Goal: Task Accomplishment & Management: Use online tool/utility

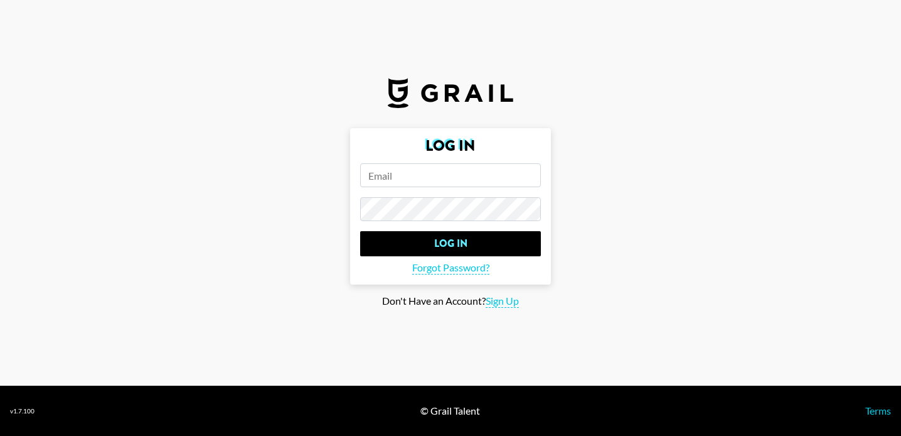
click at [506, 169] on input "email" at bounding box center [450, 175] width 181 height 24
type input "[PERSON_NAME][EMAIL_ADDRESS][PERSON_NAME][DOMAIN_NAME]"
click at [360, 231] on input "Log In" at bounding box center [450, 243] width 181 height 25
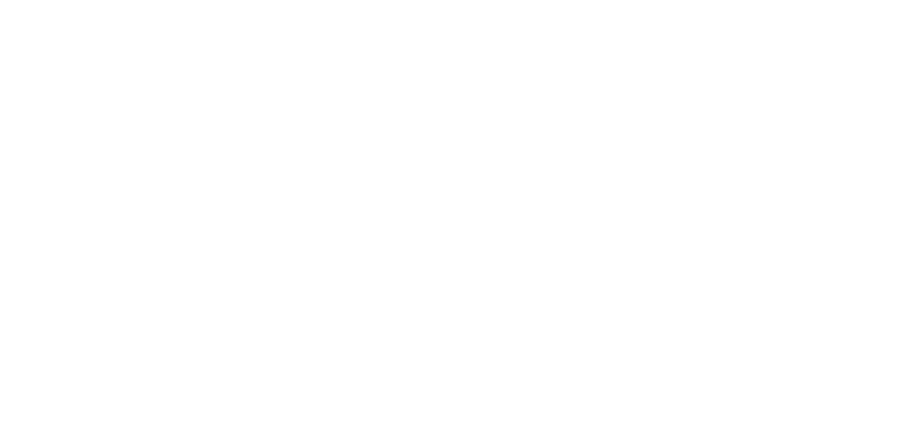
select select "Song"
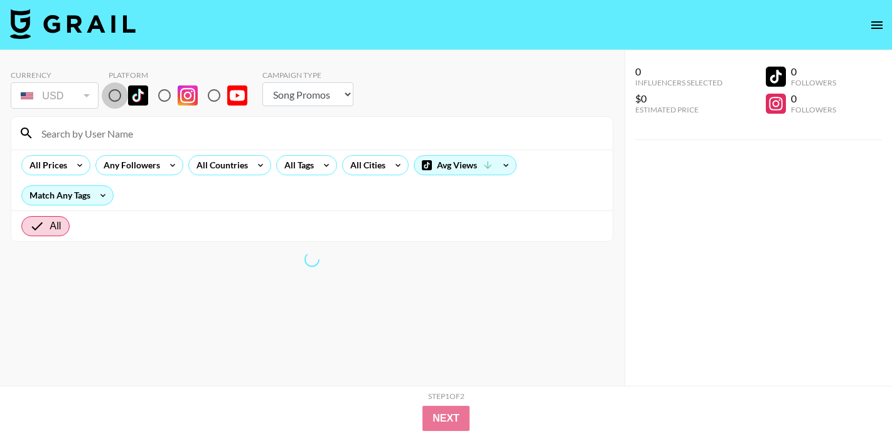
click at [114, 96] on input "radio" at bounding box center [115, 95] width 26 height 26
radio input "true"
click at [153, 130] on input at bounding box center [319, 133] width 571 height 20
type input "leodi"
